Goal: Transaction & Acquisition: Purchase product/service

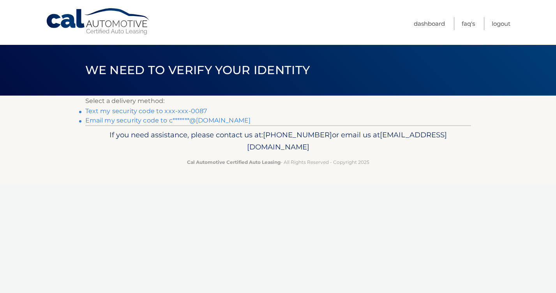
click at [113, 110] on link "Text my security code to xxx-xxx-0087" at bounding box center [146, 110] width 122 height 7
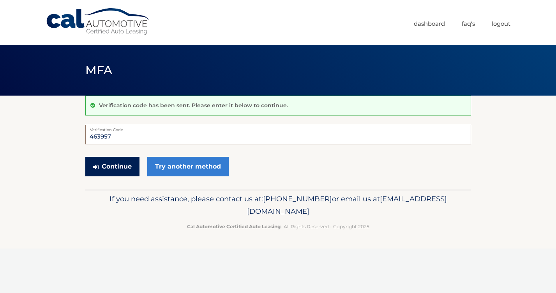
type input "463957"
click at [105, 164] on button "Continue" at bounding box center [112, 166] width 54 height 19
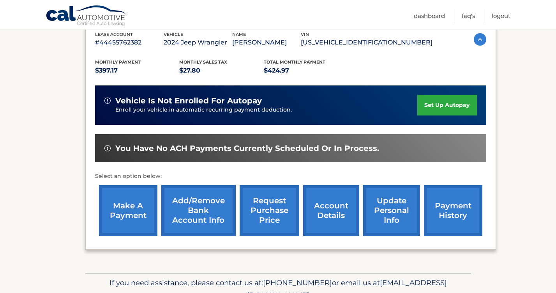
scroll to position [142, 0]
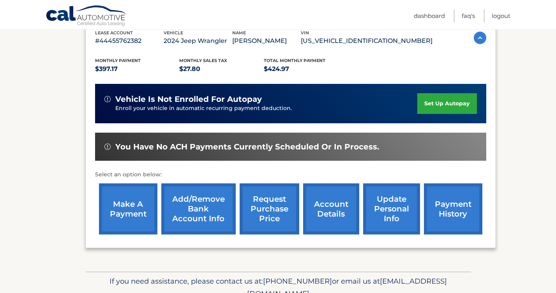
click at [122, 200] on link "make a payment" at bounding box center [128, 208] width 58 height 51
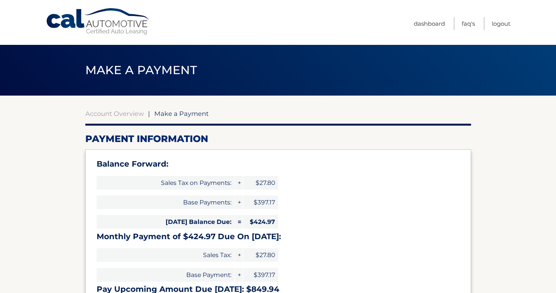
select select "YmIzMzViYWUtMDM2ZC00ODdmLWFmY2ItNmU4ODBkZTRmMTRk"
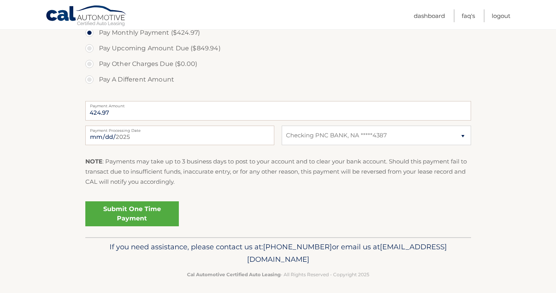
scroll to position [314, 0]
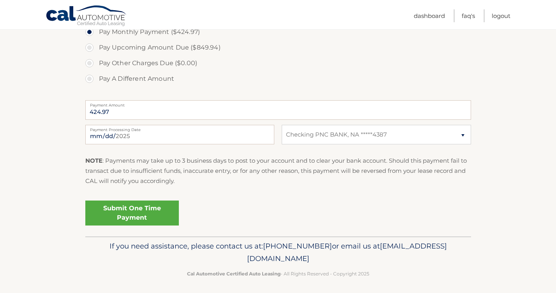
click at [123, 211] on link "Submit One Time Payment" at bounding box center [131, 212] width 93 height 25
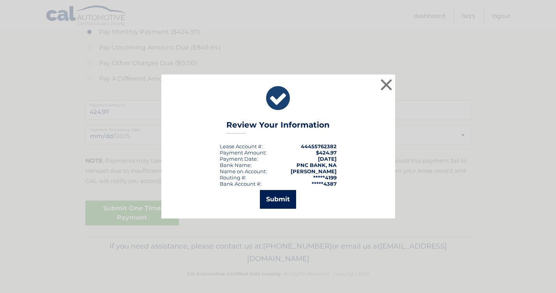
click at [276, 199] on button "Submit" at bounding box center [278, 199] width 36 height 19
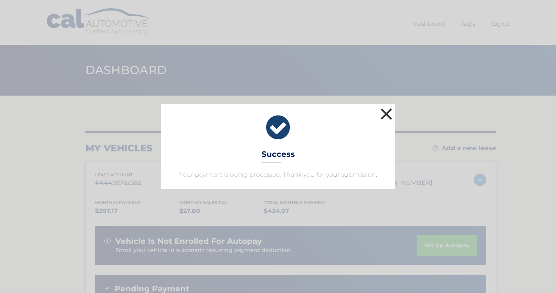
click at [386, 111] on button "×" at bounding box center [387, 114] width 16 height 16
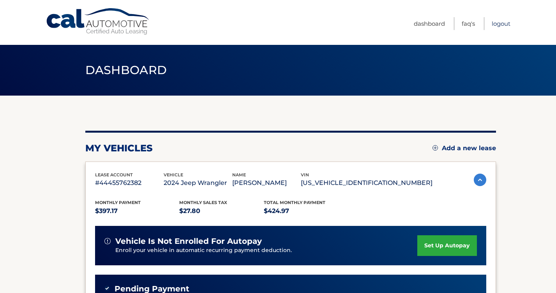
click at [499, 25] on link "Logout" at bounding box center [501, 23] width 19 height 13
